Goal: Navigation & Orientation: Find specific page/section

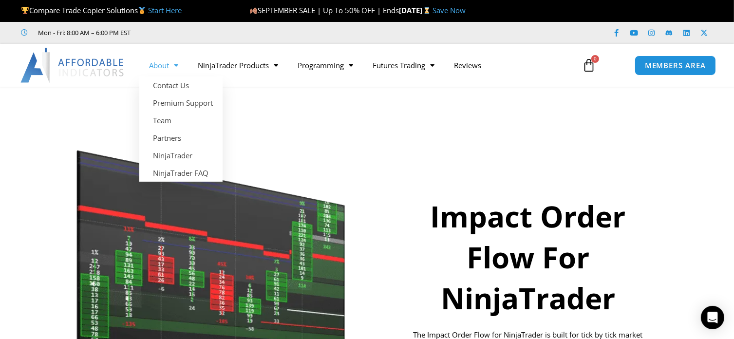
click at [166, 62] on link "About" at bounding box center [163, 65] width 49 height 22
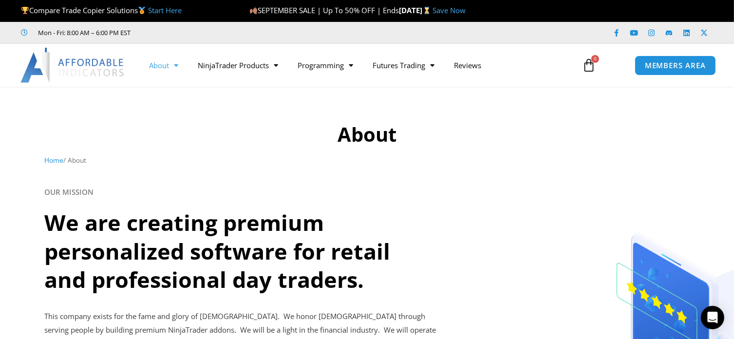
click at [83, 68] on img at bounding box center [72, 65] width 105 height 35
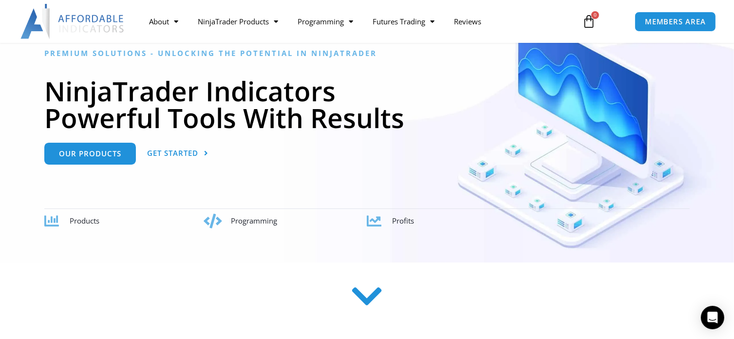
scroll to position [97, 0]
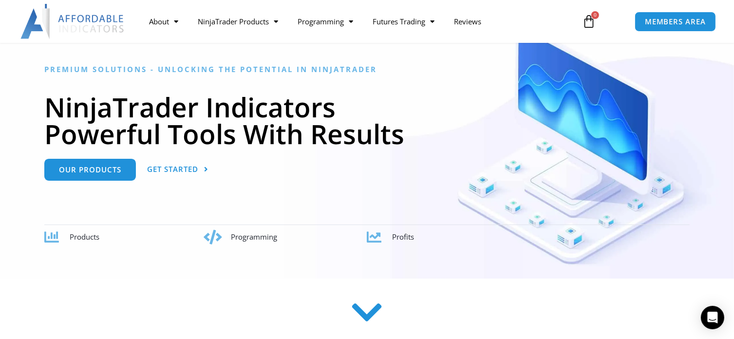
click at [591, 23] on icon at bounding box center [589, 22] width 14 height 14
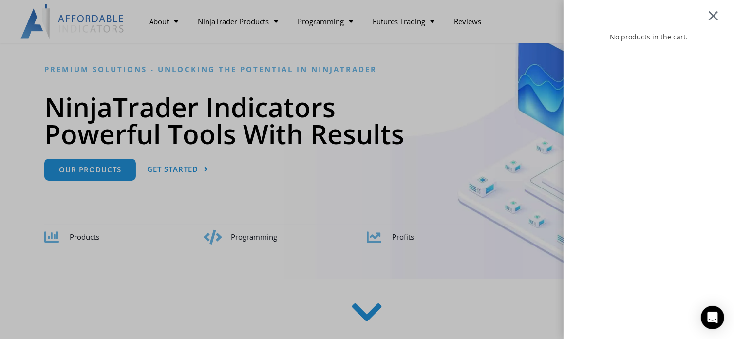
click at [719, 10] on div at bounding box center [713, 15] width 12 height 11
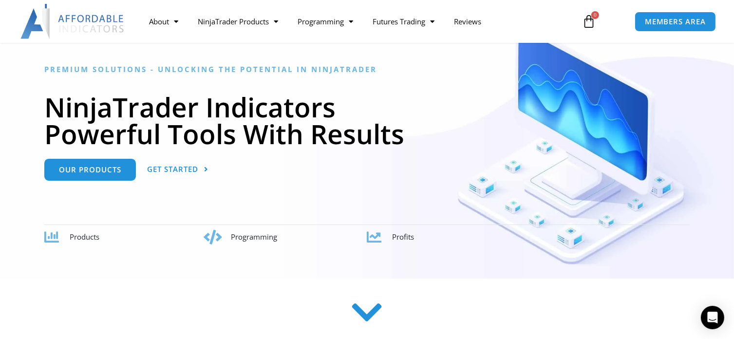
click at [88, 20] on img at bounding box center [72, 21] width 105 height 35
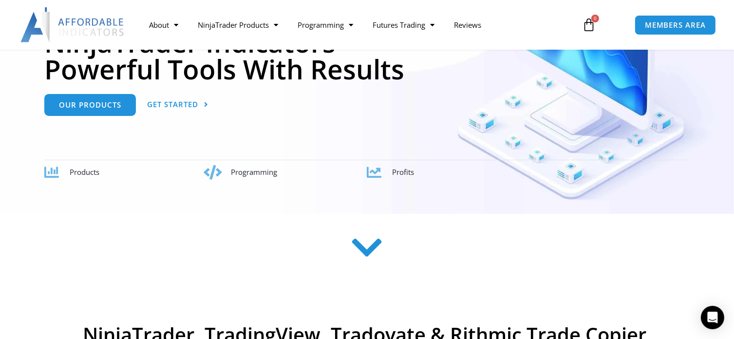
scroll to position [146, 0]
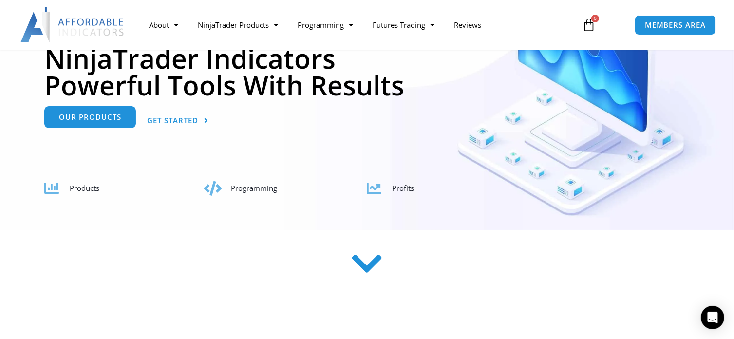
click at [88, 114] on span "Our Products" at bounding box center [90, 116] width 62 height 7
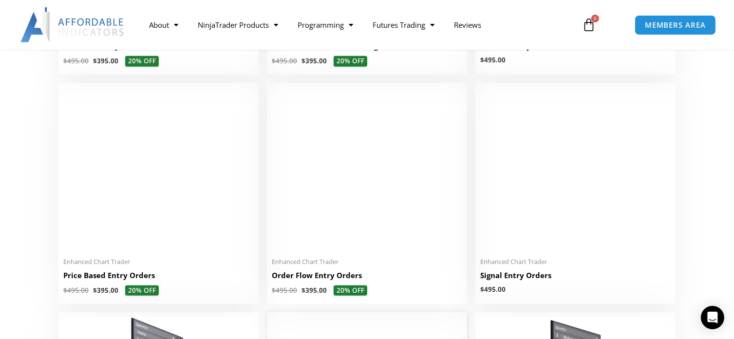
scroll to position [536, 0]
